Goal: Transaction & Acquisition: Purchase product/service

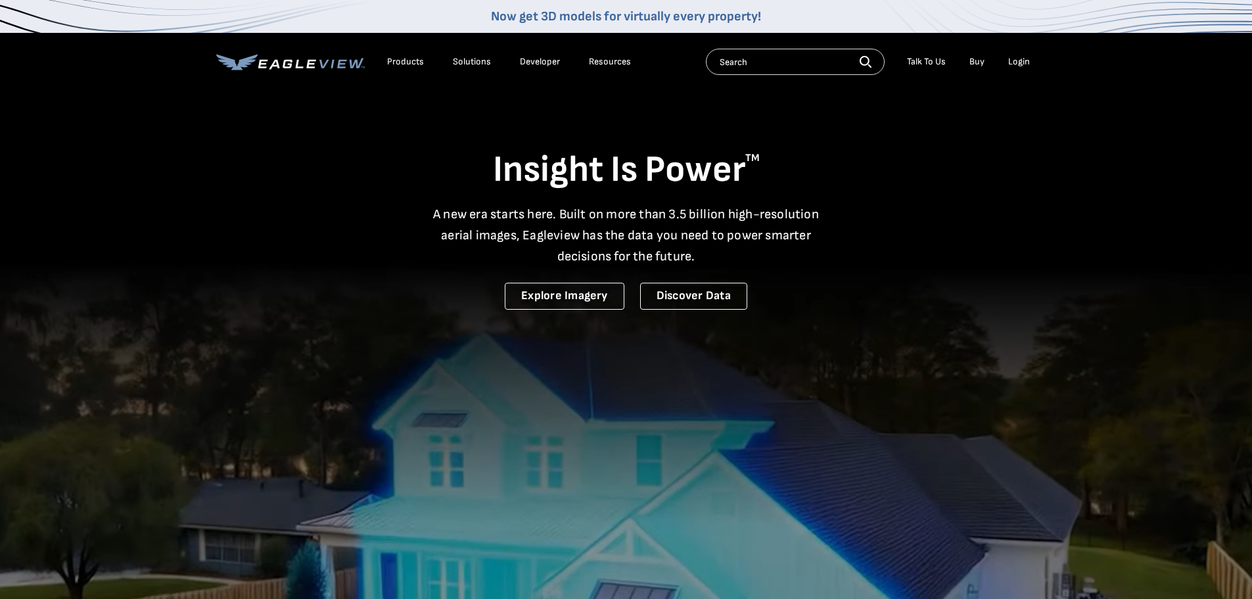
click at [1015, 59] on div "Login" at bounding box center [1020, 62] width 22 height 12
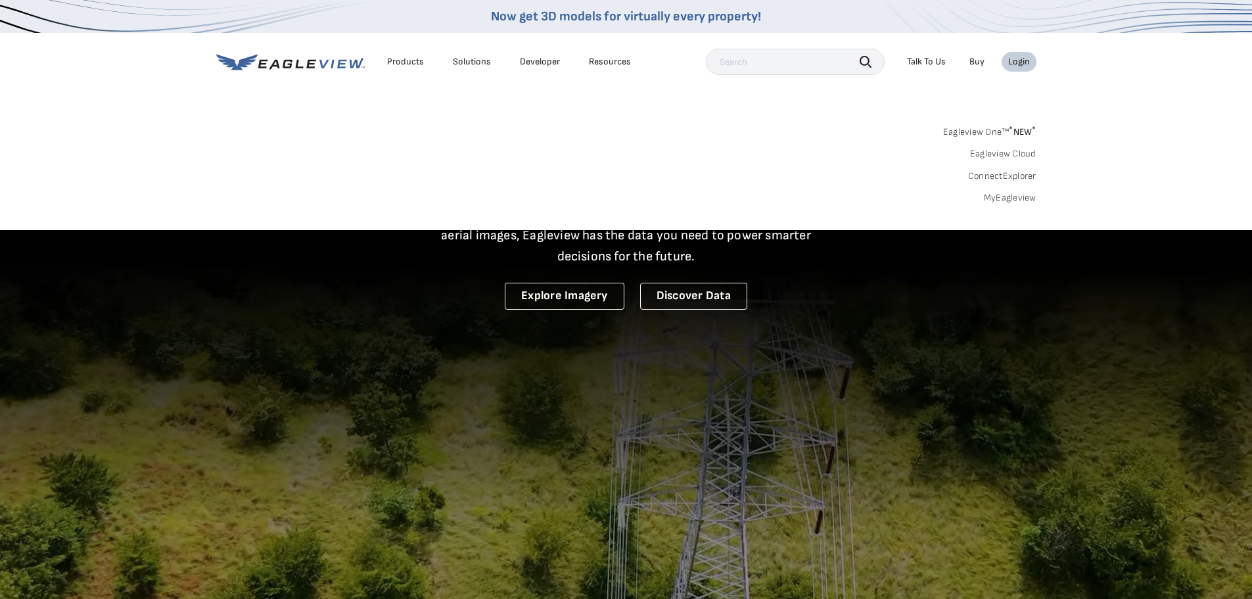
click at [1013, 199] on link "MyEagleview" at bounding box center [1010, 198] width 53 height 12
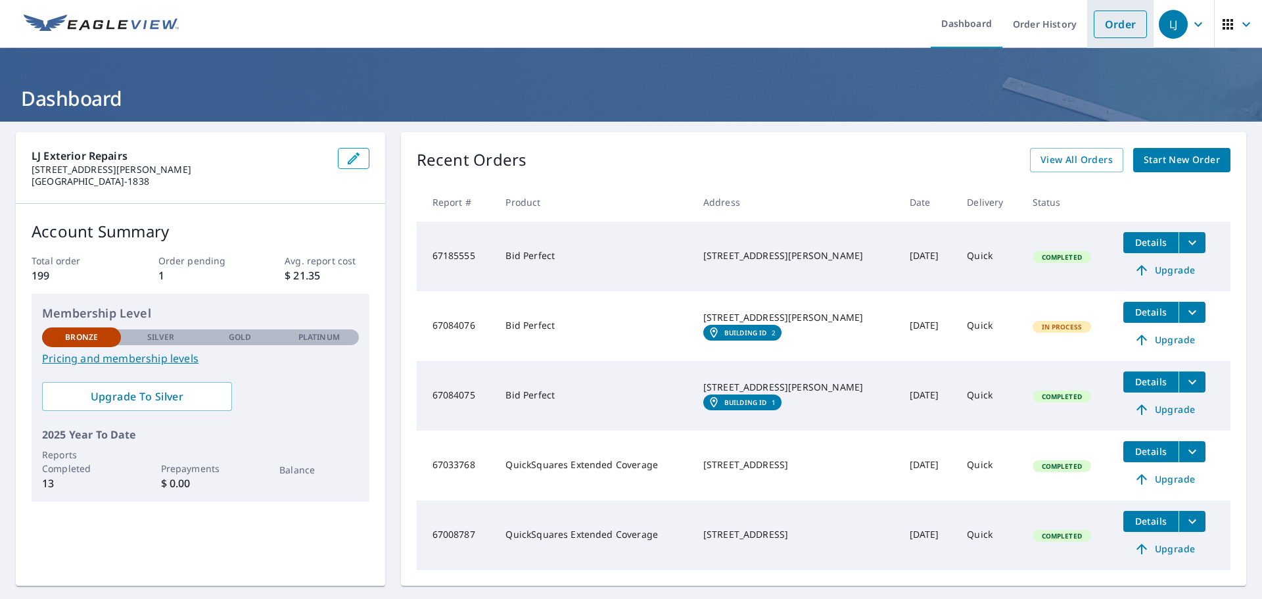
click at [1103, 32] on link "Order" at bounding box center [1120, 25] width 53 height 28
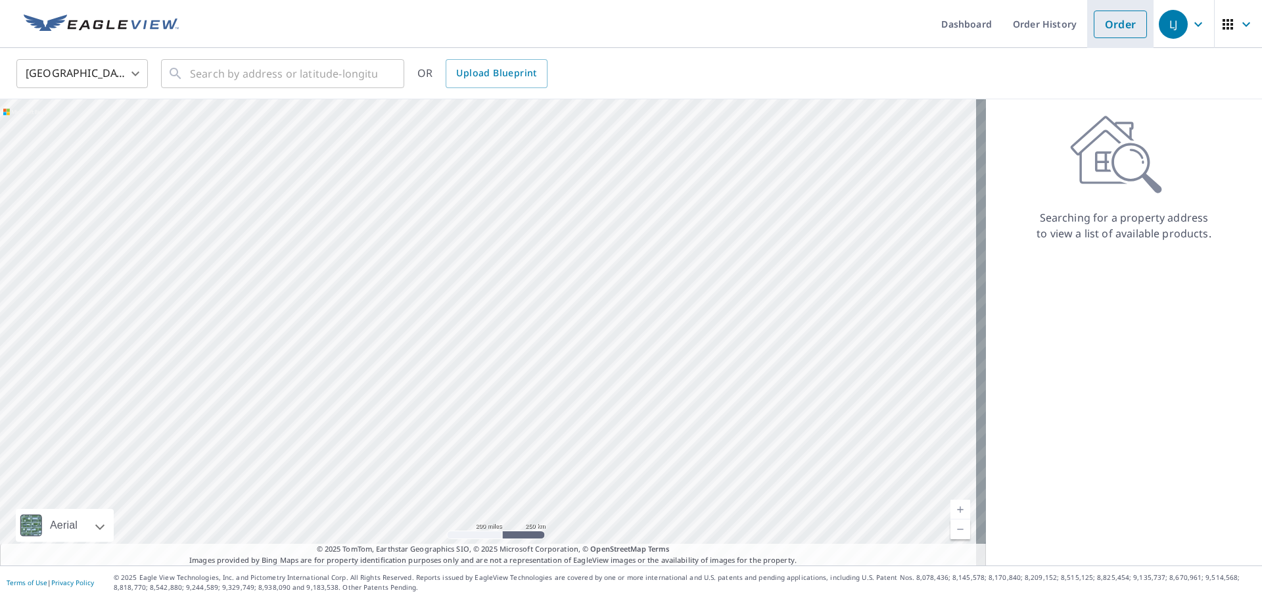
click at [1101, 19] on link "Order" at bounding box center [1120, 25] width 53 height 28
click at [1102, 26] on link "Order" at bounding box center [1120, 25] width 53 height 28
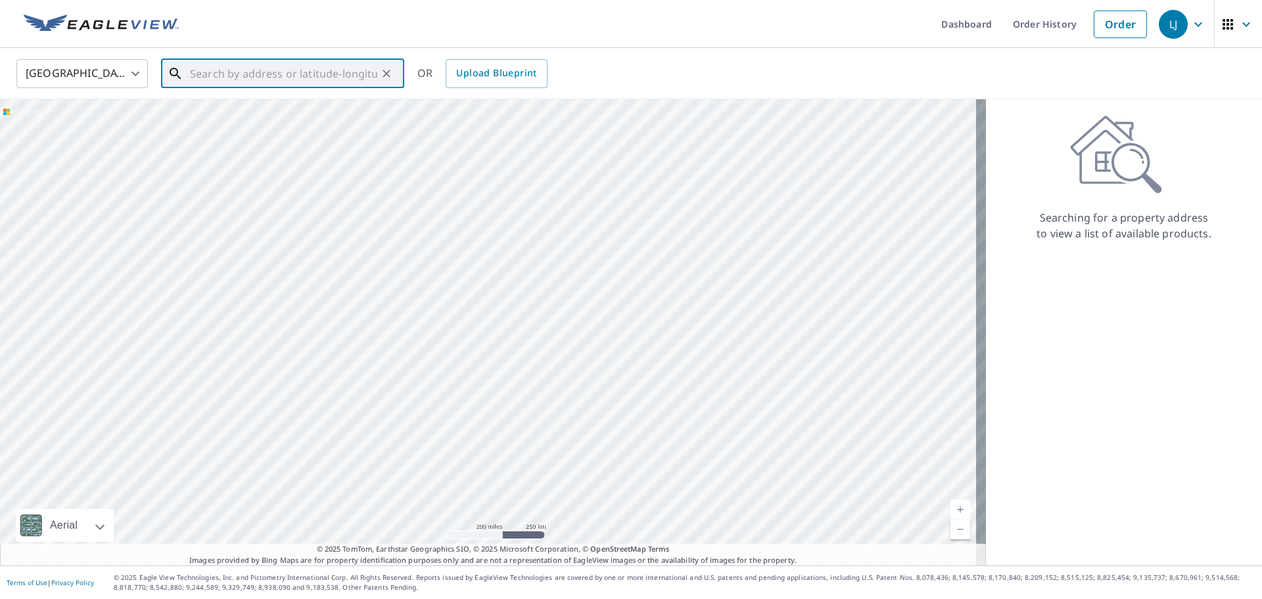
click at [279, 76] on input "text" at bounding box center [283, 73] width 187 height 37
click at [327, 74] on input "227 Stone cutters walk stocckbridge" at bounding box center [283, 73] width 187 height 37
click at [372, 72] on input "227 Stone cutters walk stockbridge" at bounding box center [283, 73] width 187 height 37
type input "227 Stone cutters walk stockbridge ga"
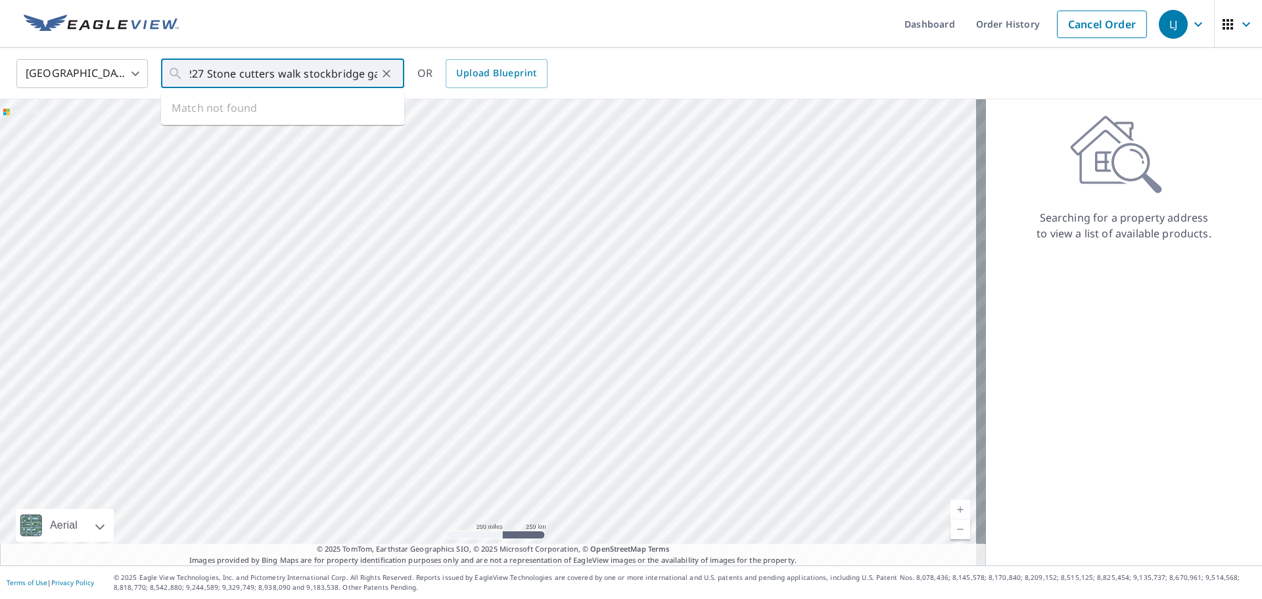
scroll to position [0, 0]
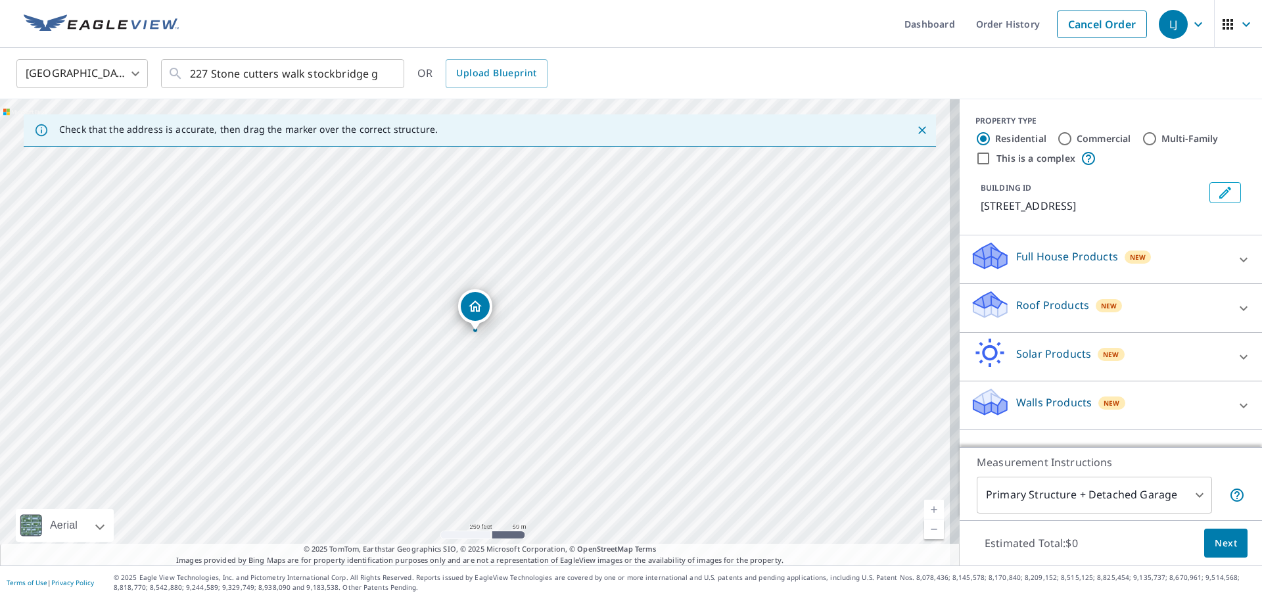
click at [475, 320] on div "Dropped pin, building 1, Residential property, 227 Stonecutters Walk Stockbridg…" at bounding box center [475, 306] width 29 height 29
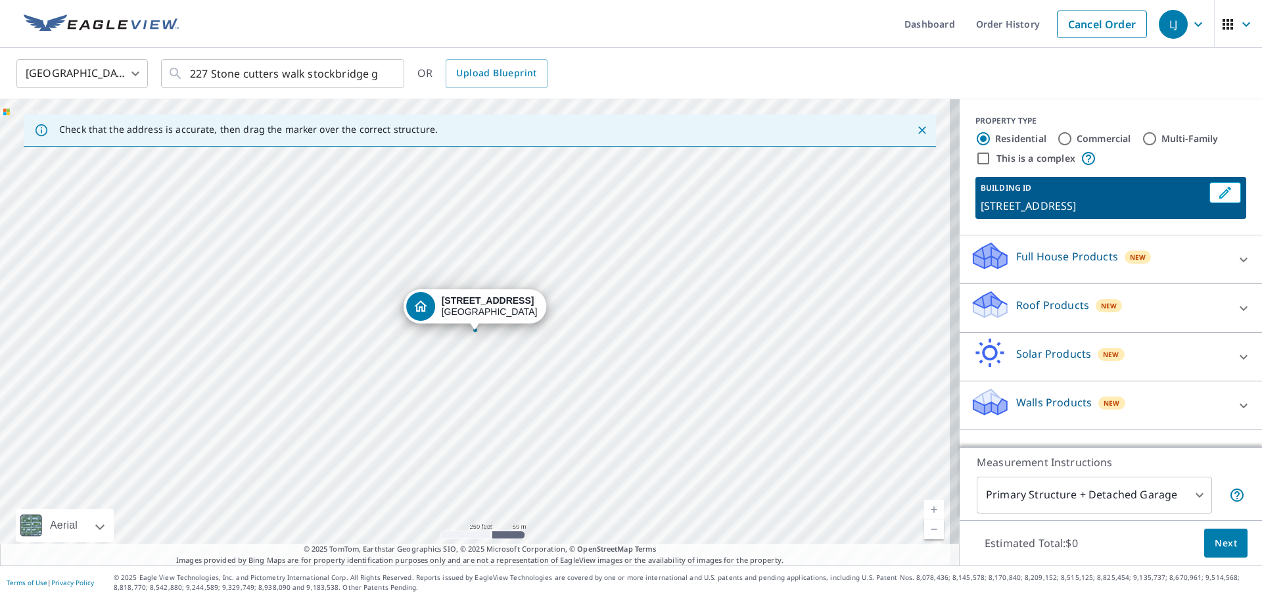
click at [471, 337] on div "227 Stonecutters Walk Stockbridge, GA 30281" at bounding box center [480, 332] width 960 height 466
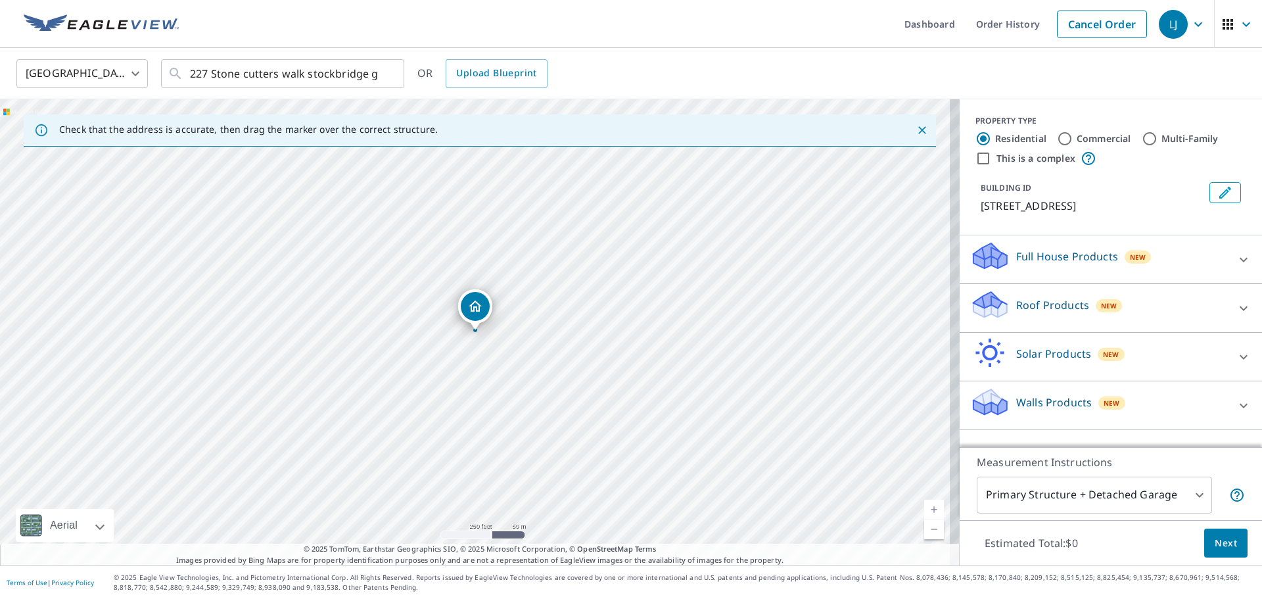
click at [471, 337] on div "227 Stonecutters Walk Stockbridge, GA 30281" at bounding box center [480, 332] width 960 height 466
click at [474, 316] on div "Dropped pin, building 1, Residential property, 227 Stonecutters Walk Stockbridg…" at bounding box center [475, 306] width 29 height 29
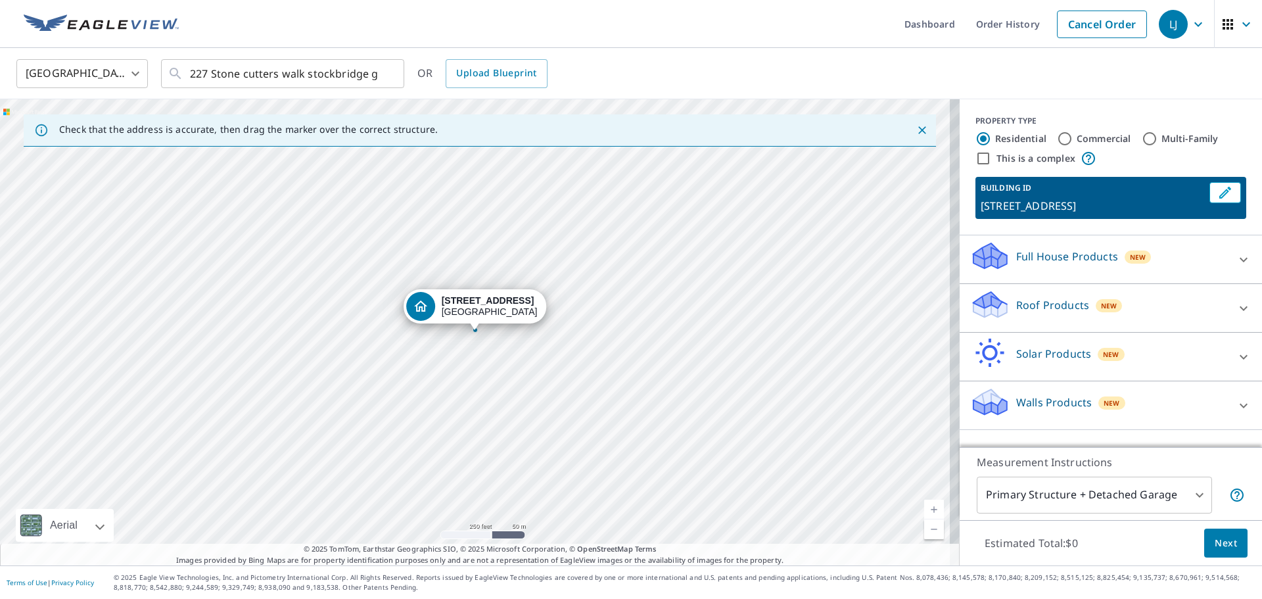
click at [1081, 327] on div "Roof Products New" at bounding box center [1099, 307] width 258 height 37
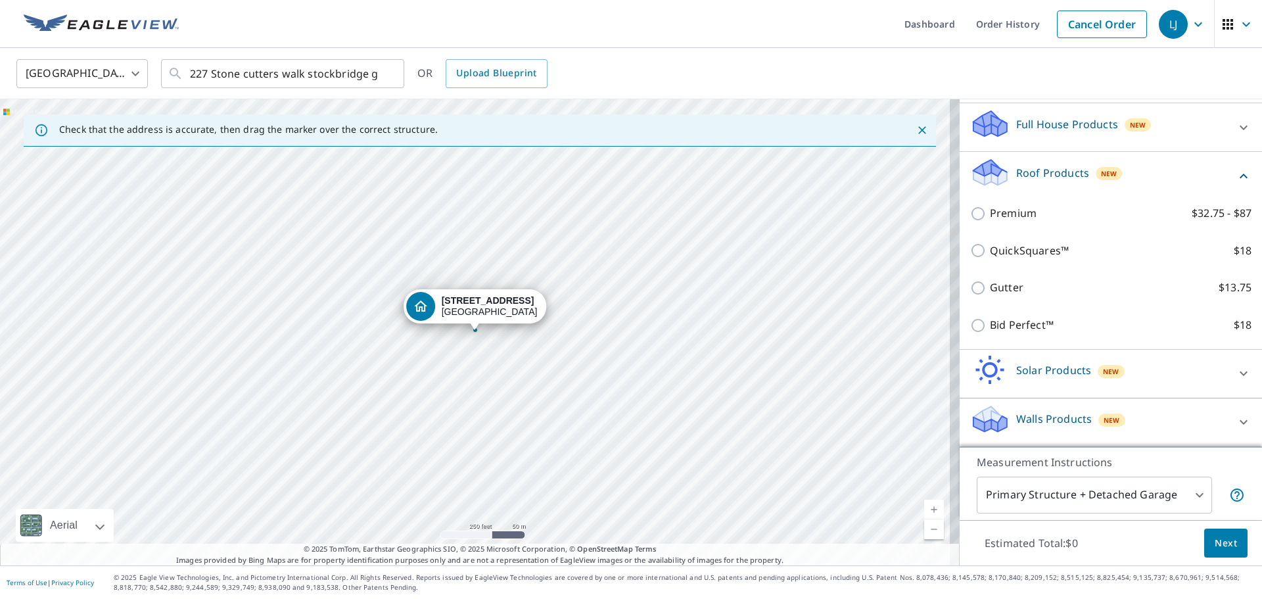
scroll to position [148, 0]
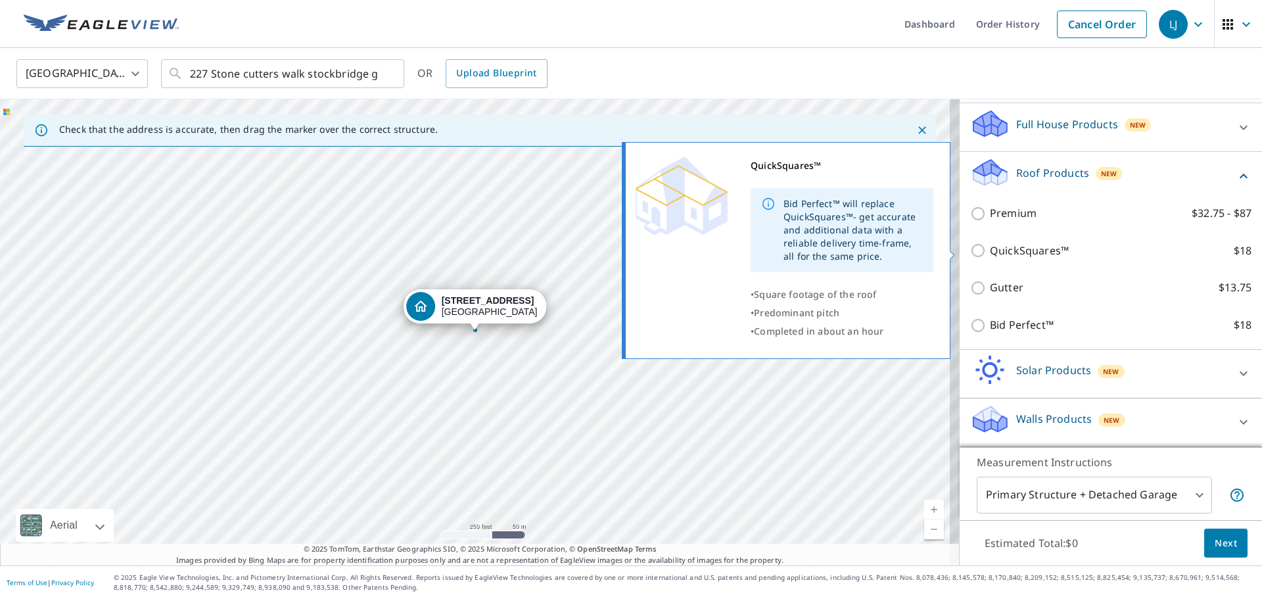
click at [970, 250] on input "QuickSquares™ $18" at bounding box center [980, 251] width 20 height 16
checkbox input "true"
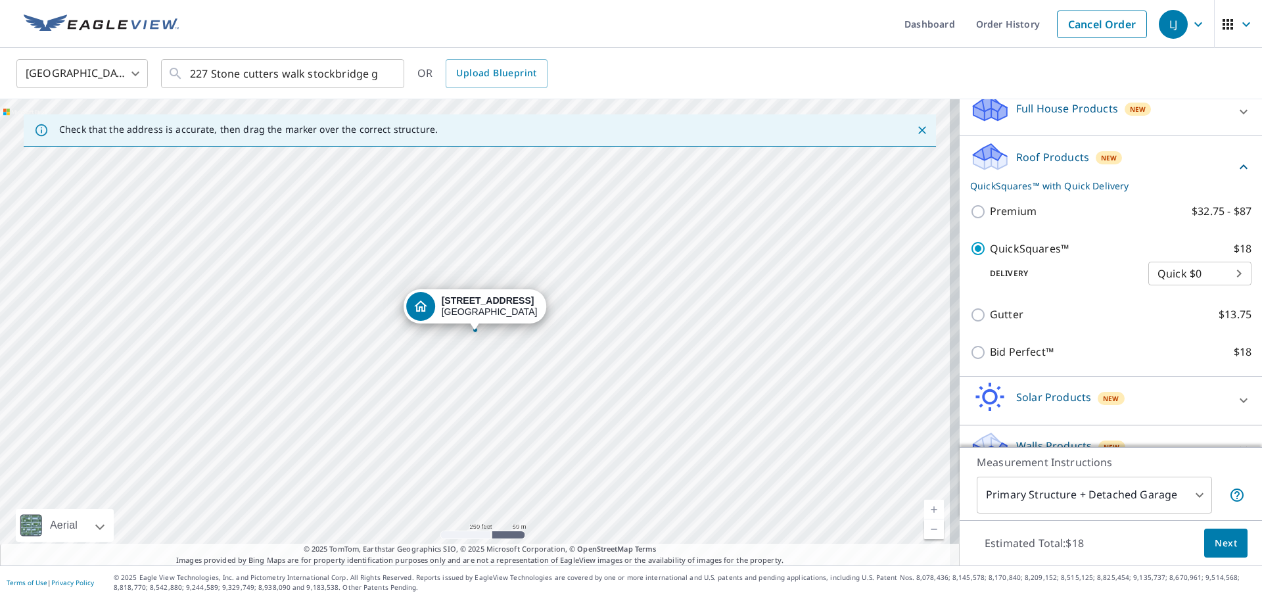
click at [1215, 545] on span "Next" at bounding box center [1226, 543] width 22 height 16
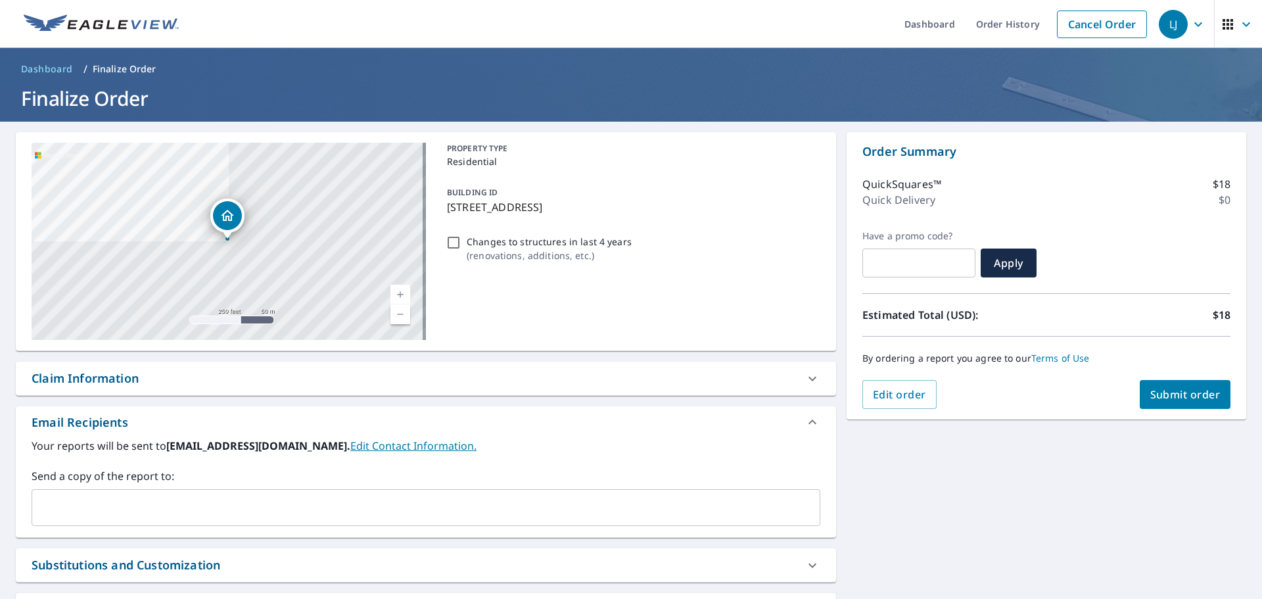
scroll to position [113, 0]
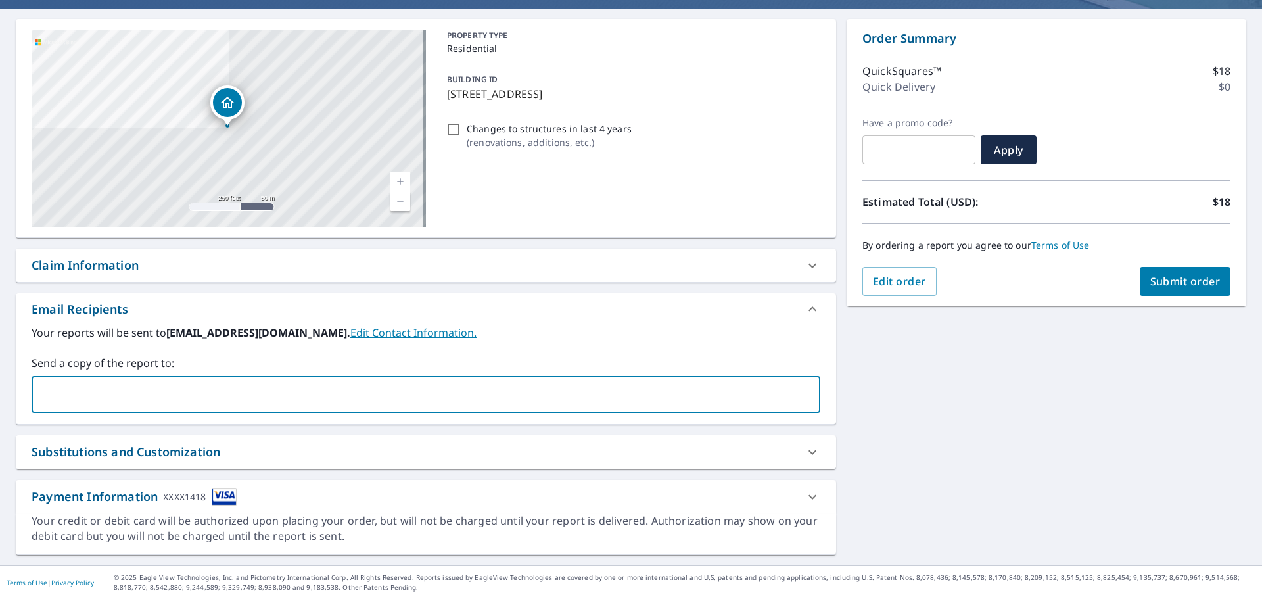
click at [431, 396] on input "text" at bounding box center [415, 394] width 757 height 25
type input "fromtherip@outlook.com"
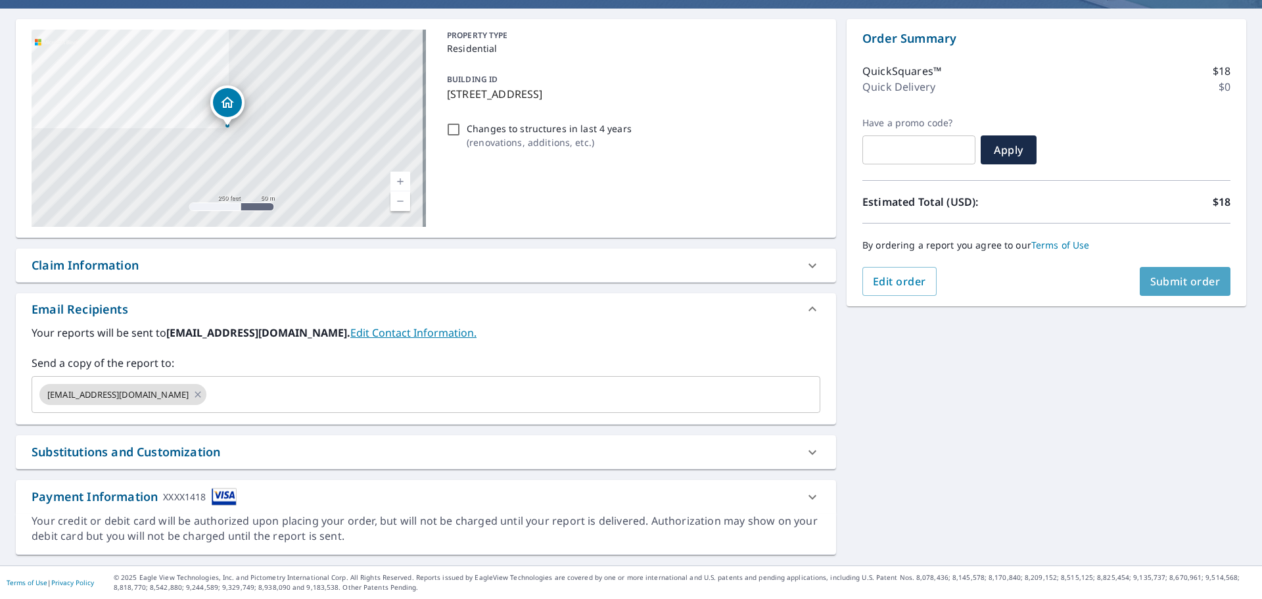
click at [1178, 274] on button "Submit order" at bounding box center [1185, 281] width 91 height 29
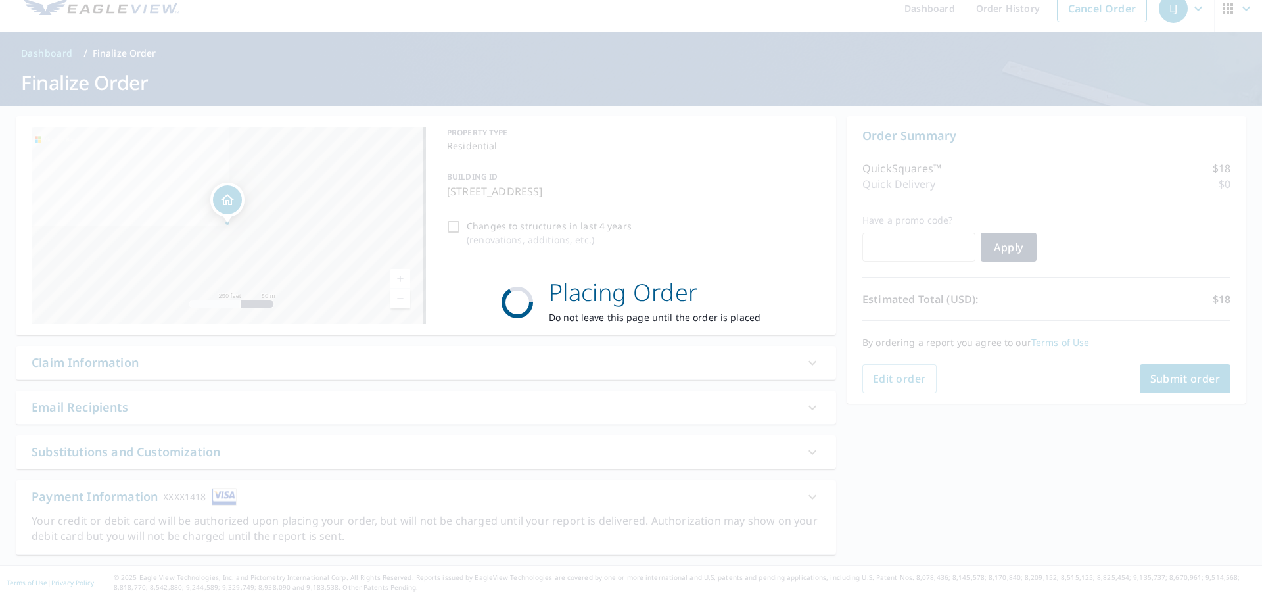
scroll to position [16, 0]
